Goal: Browse casually

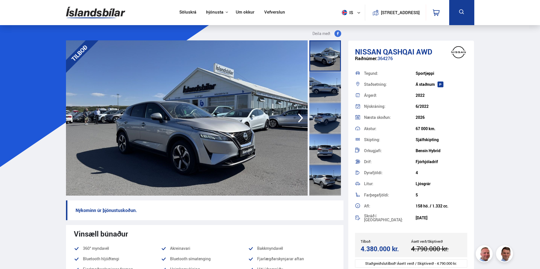
click at [275, 132] on img at bounding box center [187, 117] width 242 height 155
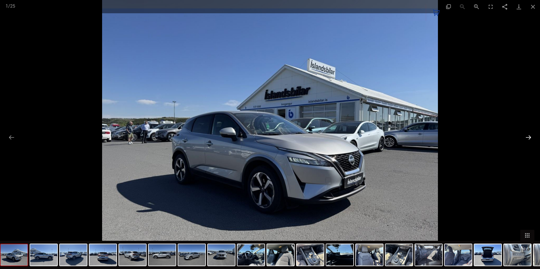
click at [527, 137] on button "Next slide" at bounding box center [529, 137] width 12 height 11
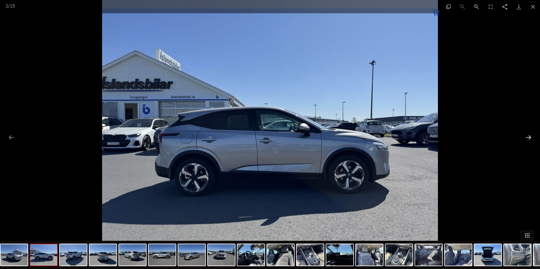
click at [527, 137] on button "Next slide" at bounding box center [529, 137] width 12 height 11
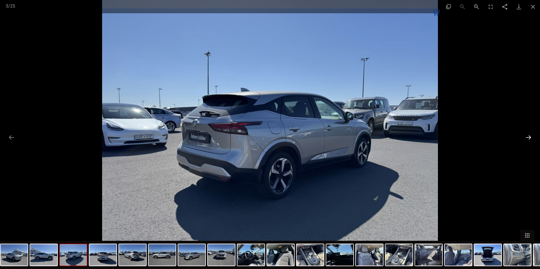
click at [527, 137] on button "Next slide" at bounding box center [529, 137] width 12 height 11
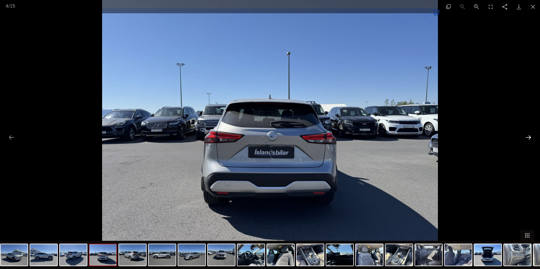
click at [527, 137] on button "Next slide" at bounding box center [529, 137] width 12 height 11
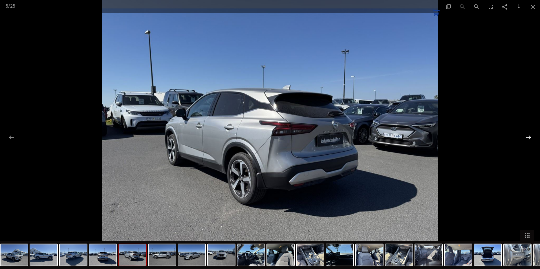
click at [527, 137] on button "Next slide" at bounding box center [529, 137] width 12 height 11
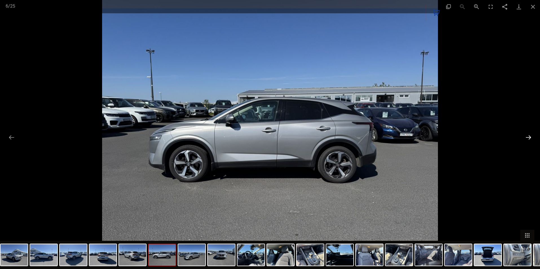
click at [527, 137] on button "Next slide" at bounding box center [529, 137] width 12 height 11
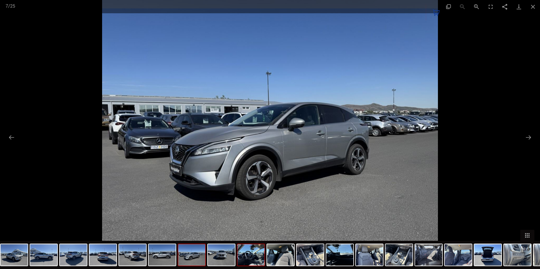
click at [251, 256] on img at bounding box center [250, 254] width 27 height 21
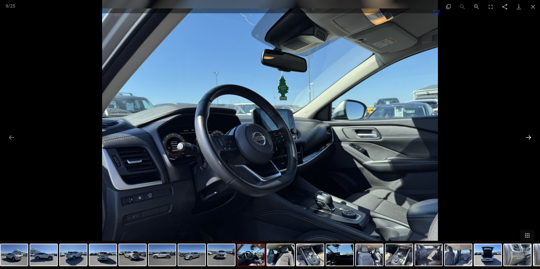
click at [529, 135] on button "Next slide" at bounding box center [529, 137] width 12 height 11
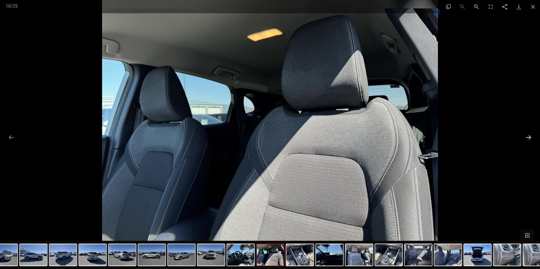
click at [529, 135] on button "Next slide" at bounding box center [529, 137] width 12 height 11
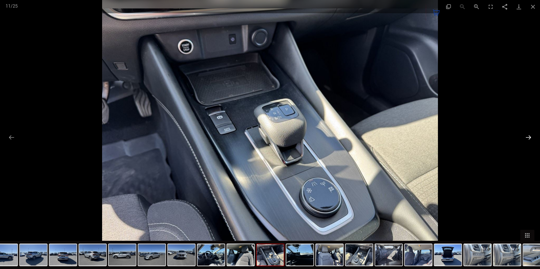
click at [529, 135] on button "Next slide" at bounding box center [529, 137] width 12 height 11
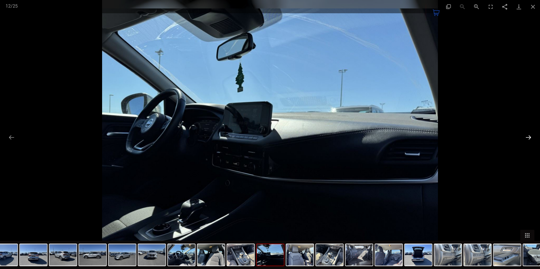
click at [529, 135] on button "Next slide" at bounding box center [529, 137] width 12 height 11
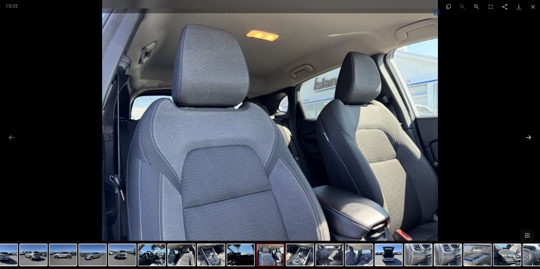
click at [529, 135] on button "Next slide" at bounding box center [529, 137] width 12 height 11
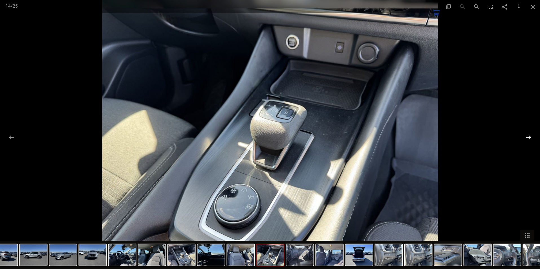
click at [529, 135] on button "Next slide" at bounding box center [529, 137] width 12 height 11
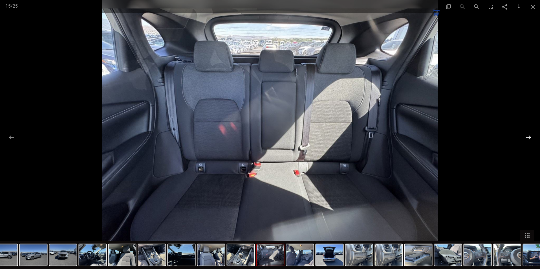
click at [529, 135] on button "Next slide" at bounding box center [529, 137] width 12 height 11
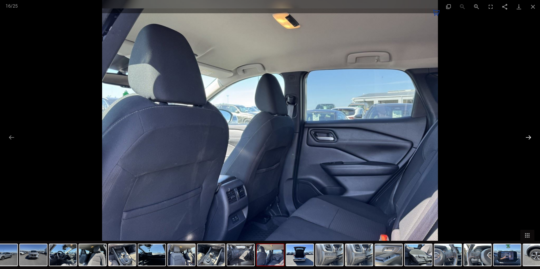
click at [529, 135] on button "Next slide" at bounding box center [529, 137] width 12 height 11
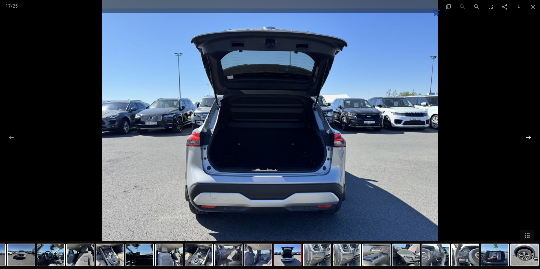
click at [529, 135] on button "Next slide" at bounding box center [529, 137] width 12 height 11
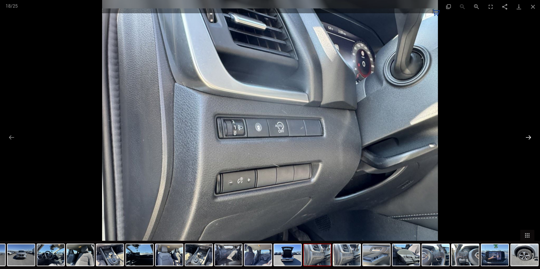
click at [529, 135] on button "Next slide" at bounding box center [529, 137] width 12 height 11
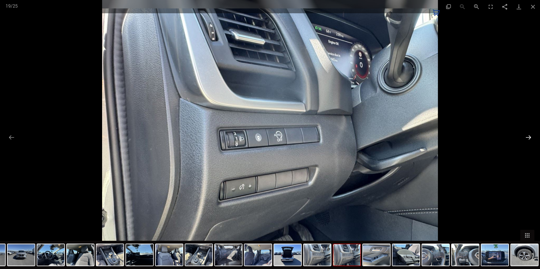
click at [529, 135] on button "Next slide" at bounding box center [529, 137] width 12 height 11
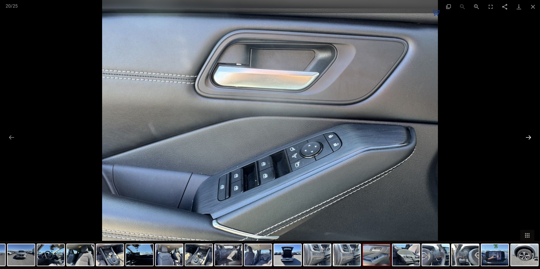
click at [529, 135] on button "Next slide" at bounding box center [529, 137] width 12 height 11
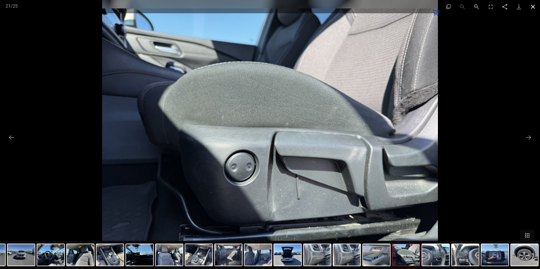
click at [533, 5] on button "Close gallery" at bounding box center [533, 6] width 14 height 13
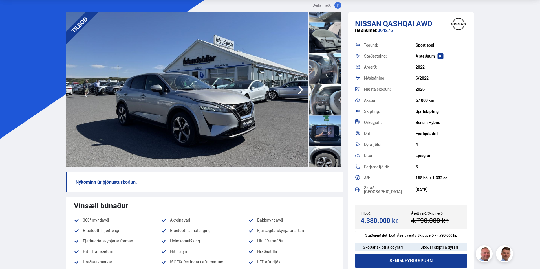
scroll to position [620, 0]
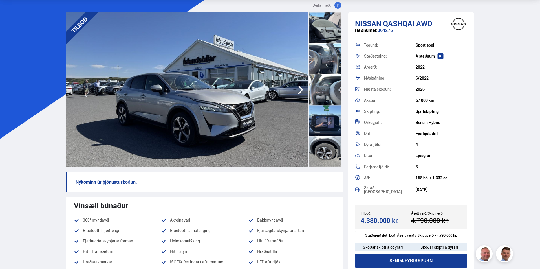
click at [325, 124] on div at bounding box center [325, 120] width 32 height 31
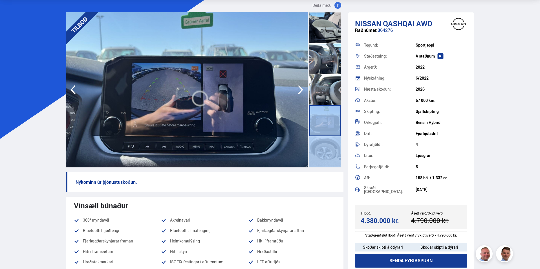
click at [325, 124] on div at bounding box center [325, 120] width 32 height 31
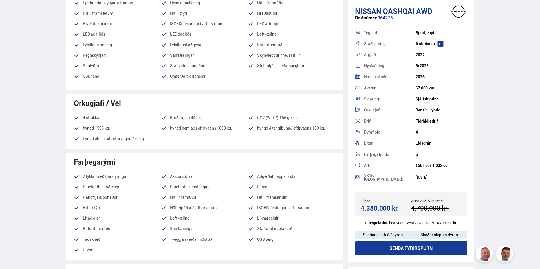
scroll to position [169, 0]
